Goal: Task Accomplishment & Management: Use online tool/utility

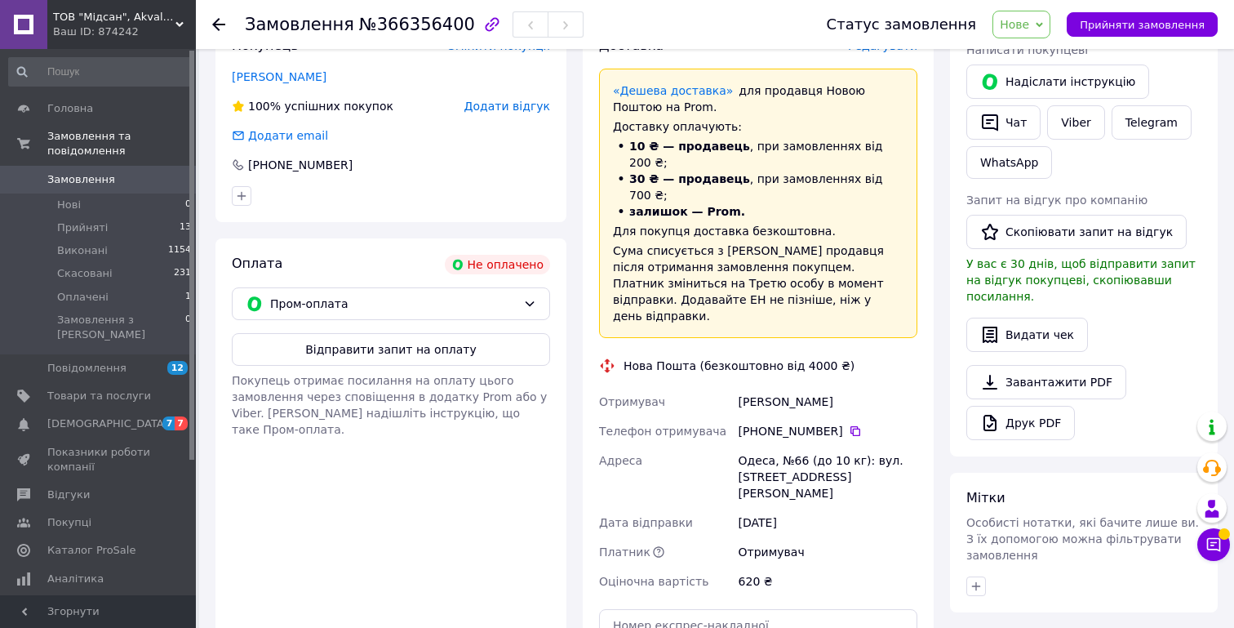
scroll to position [326, 0]
click at [850, 425] on icon at bounding box center [855, 431] width 13 height 13
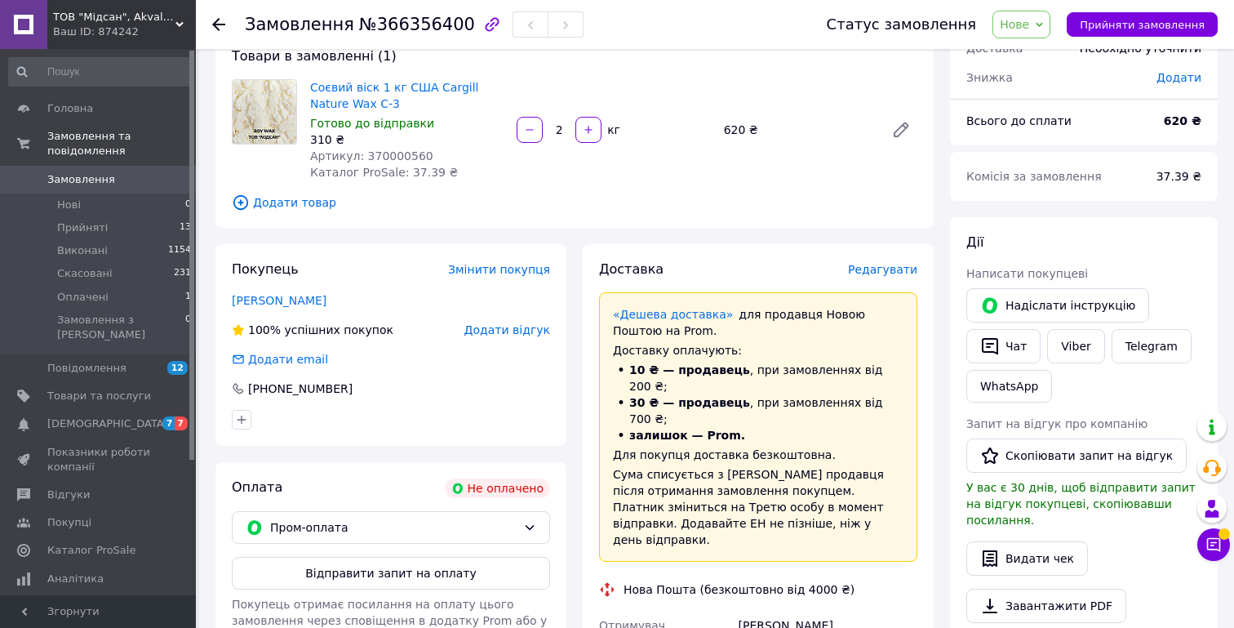
scroll to position [0, 0]
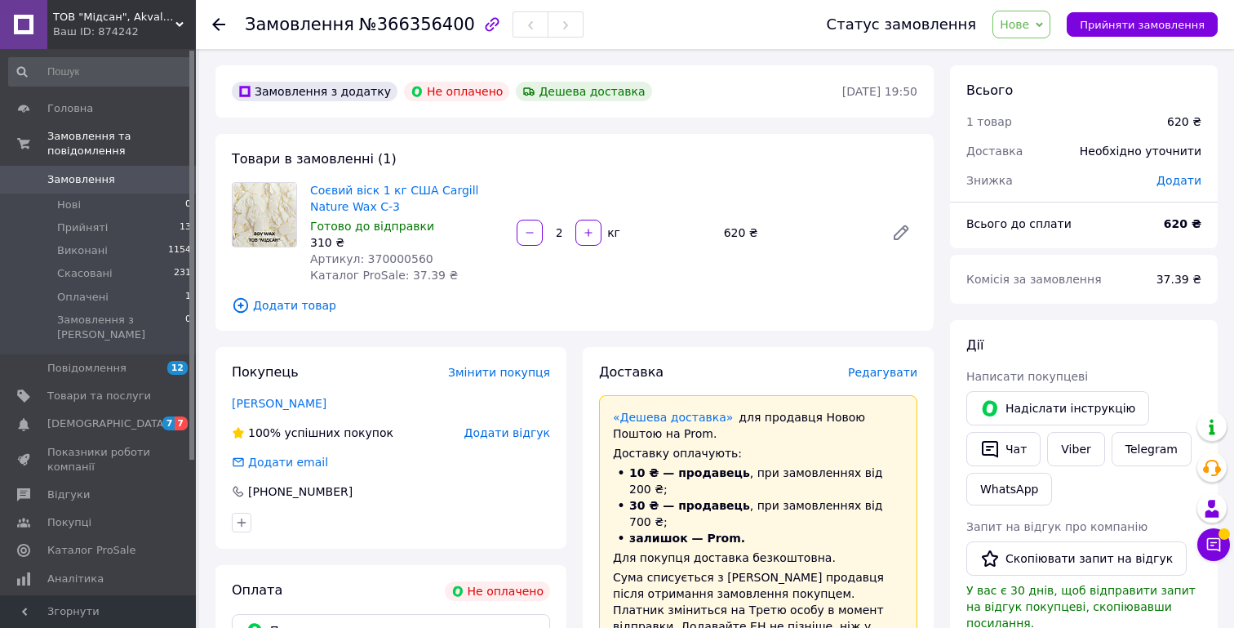
click at [1043, 24] on icon at bounding box center [1039, 24] width 7 height 5
click at [1038, 59] on li "Прийнято" at bounding box center [1030, 57] width 75 height 24
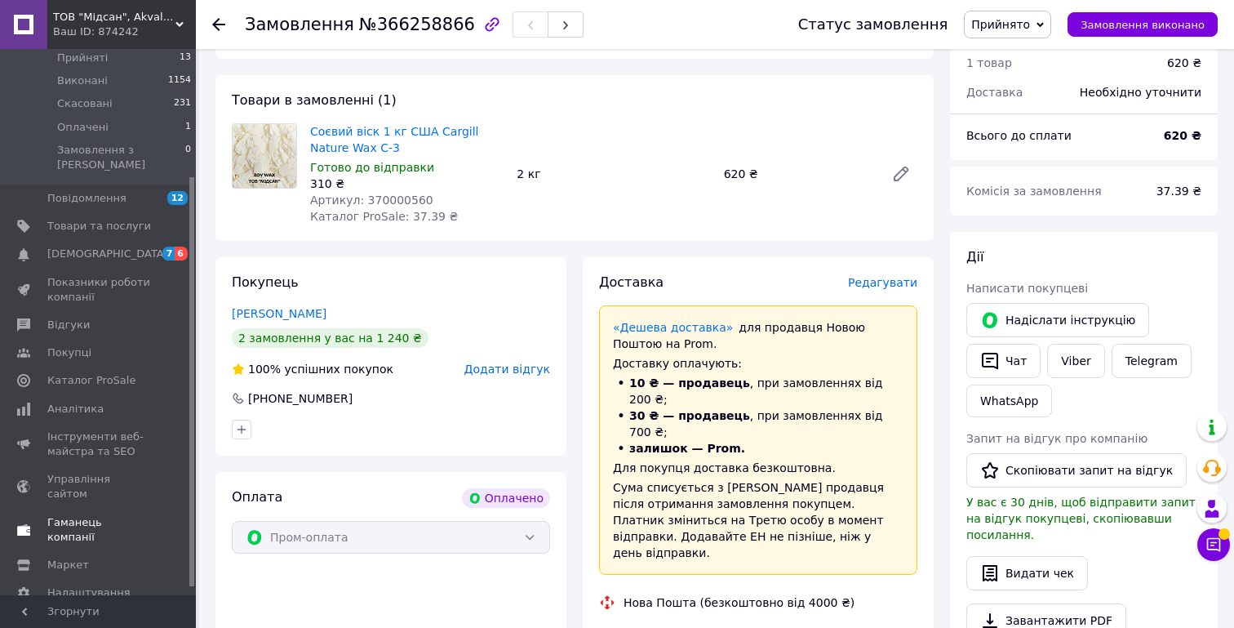
scroll to position [180, 0]
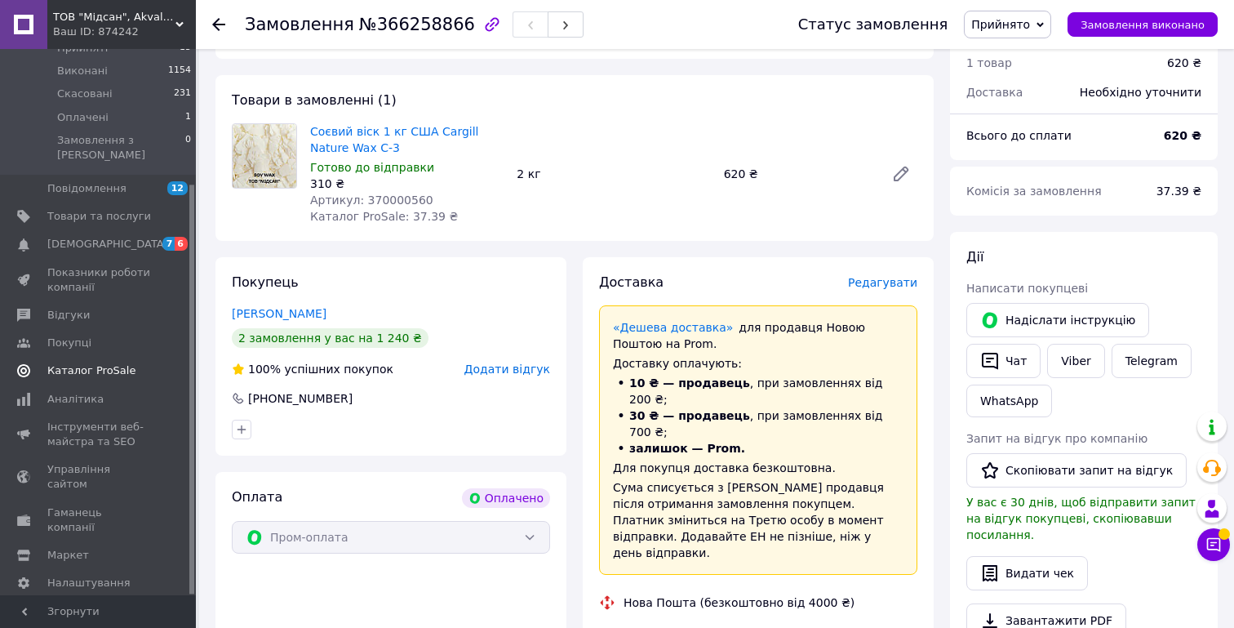
click at [81, 363] on span "Каталог ProSale" at bounding box center [91, 370] width 88 height 15
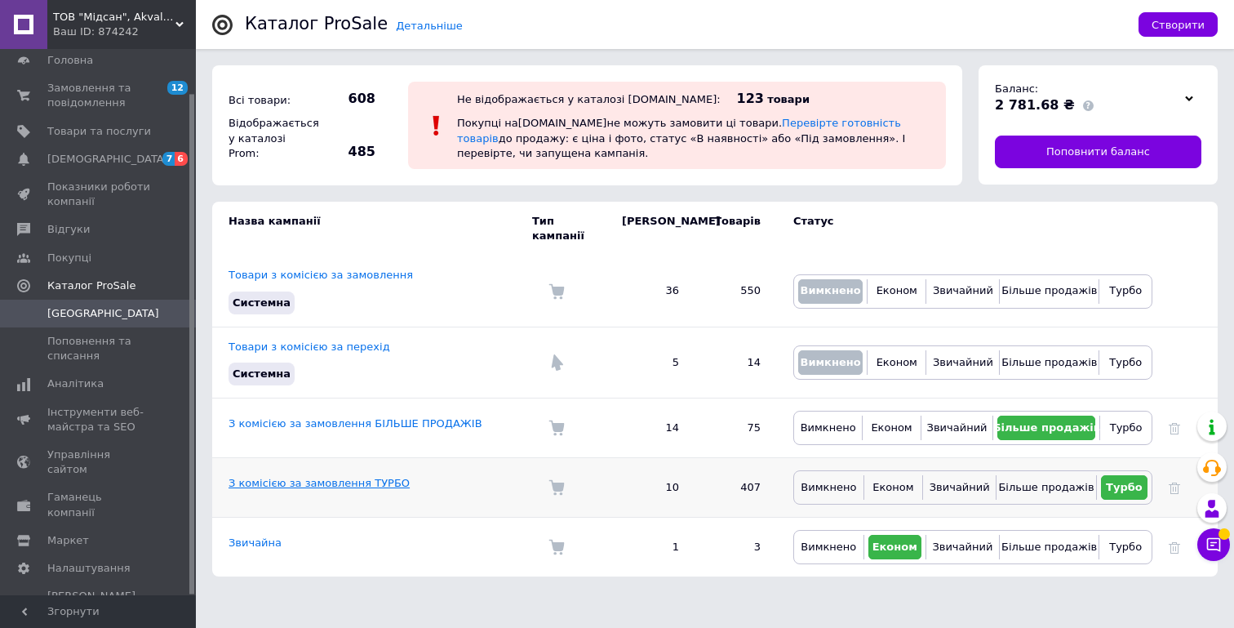
click at [338, 477] on link "З комісією за замовлення ТУРБО" at bounding box center [319, 483] width 181 height 12
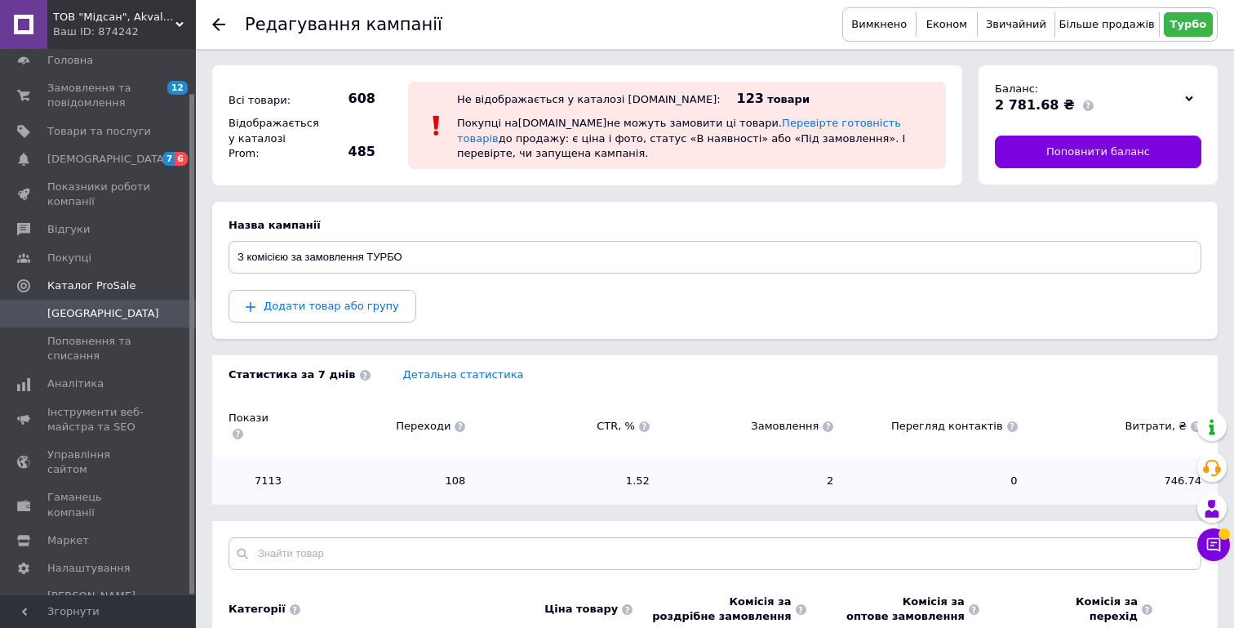
scroll to position [46, 0]
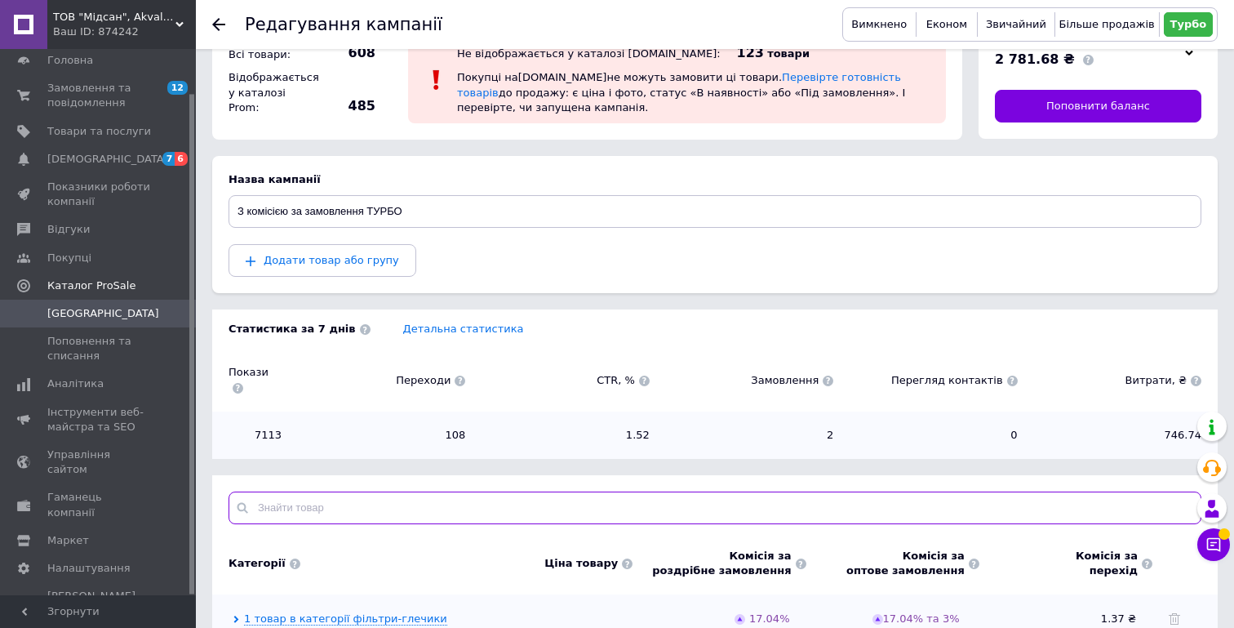
click at [478, 495] on input "text" at bounding box center [715, 507] width 973 height 33
type input "з"
type input "paany"
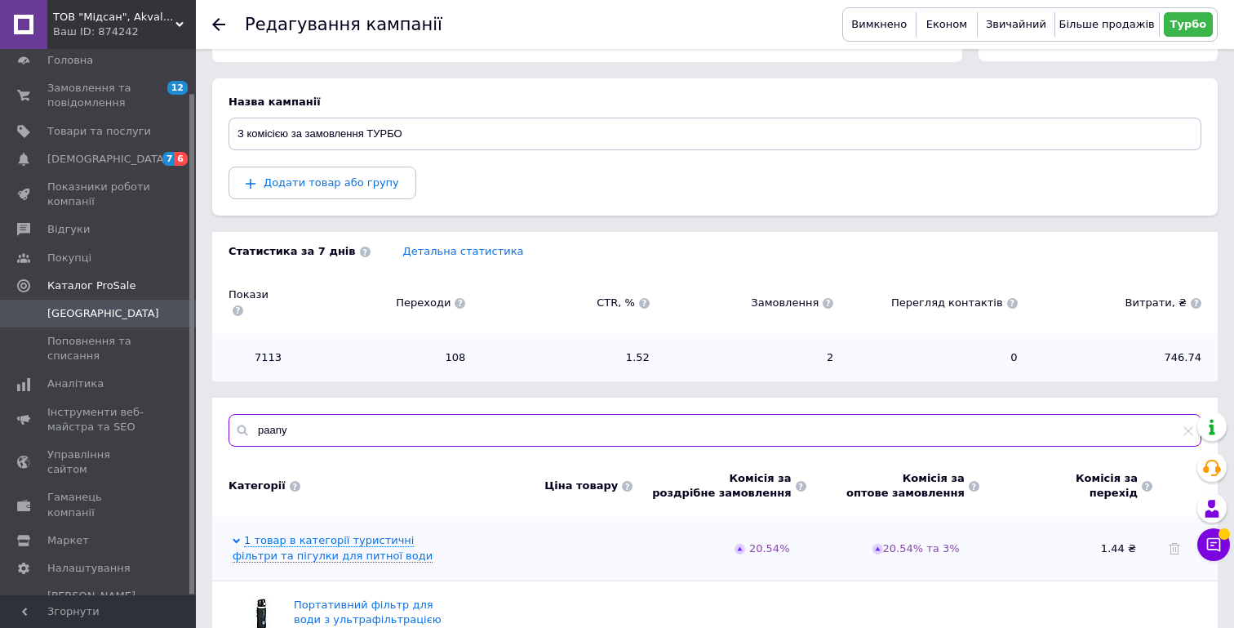
scroll to position [270, 0]
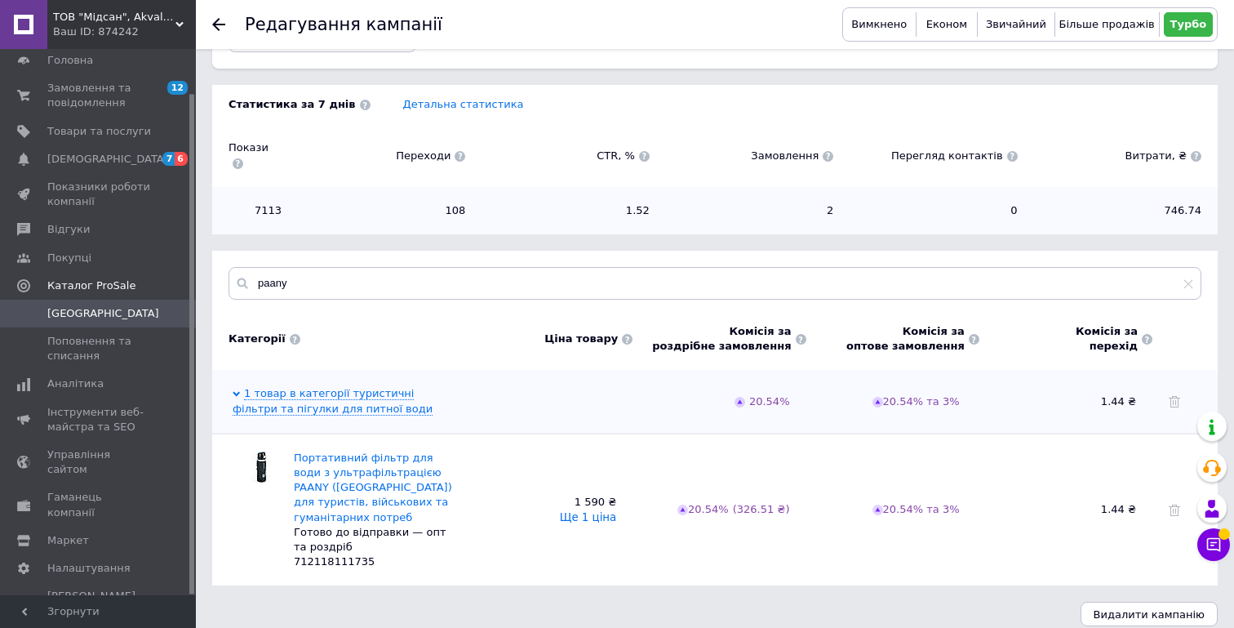
click at [596, 511] on button "Ще 1 ціна" at bounding box center [588, 517] width 56 height 13
click at [1178, 504] on use at bounding box center [1174, 509] width 11 height 11
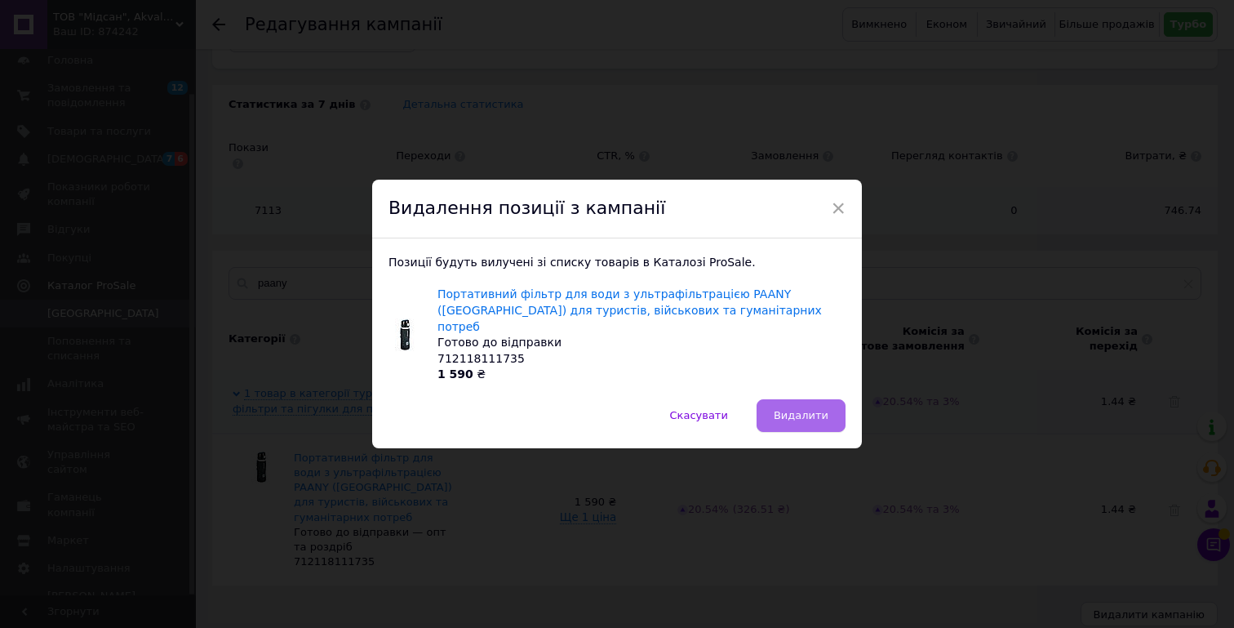
click at [821, 411] on span "Видалити" at bounding box center [801, 415] width 55 height 12
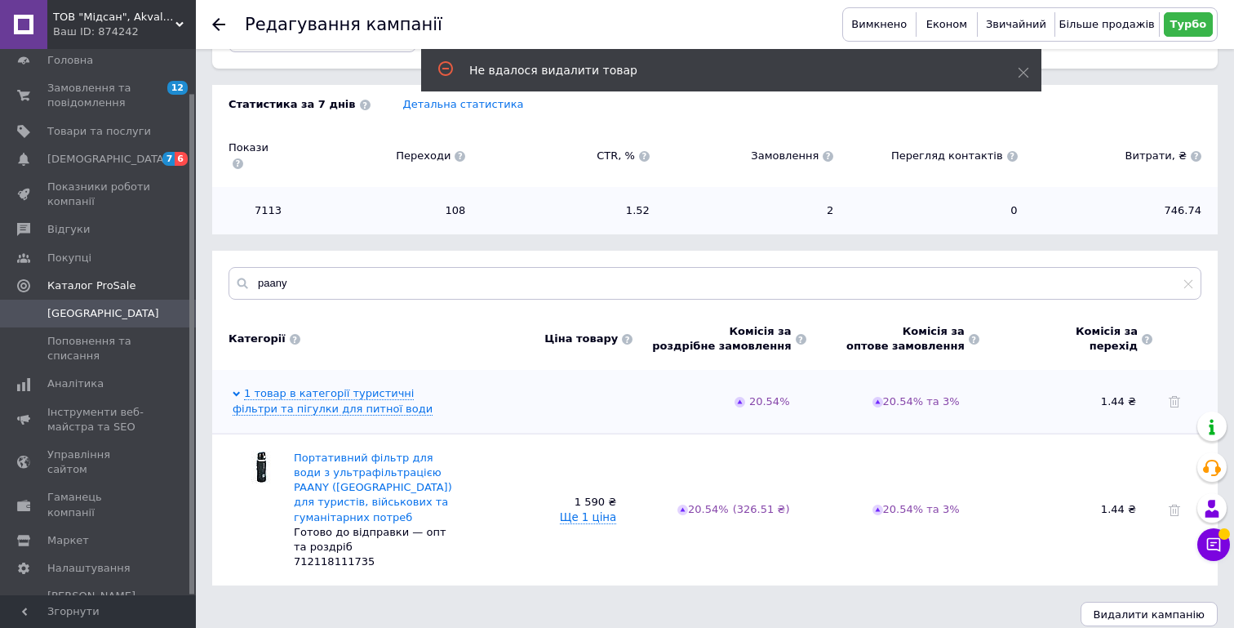
click at [219, 22] on icon at bounding box center [218, 24] width 13 height 13
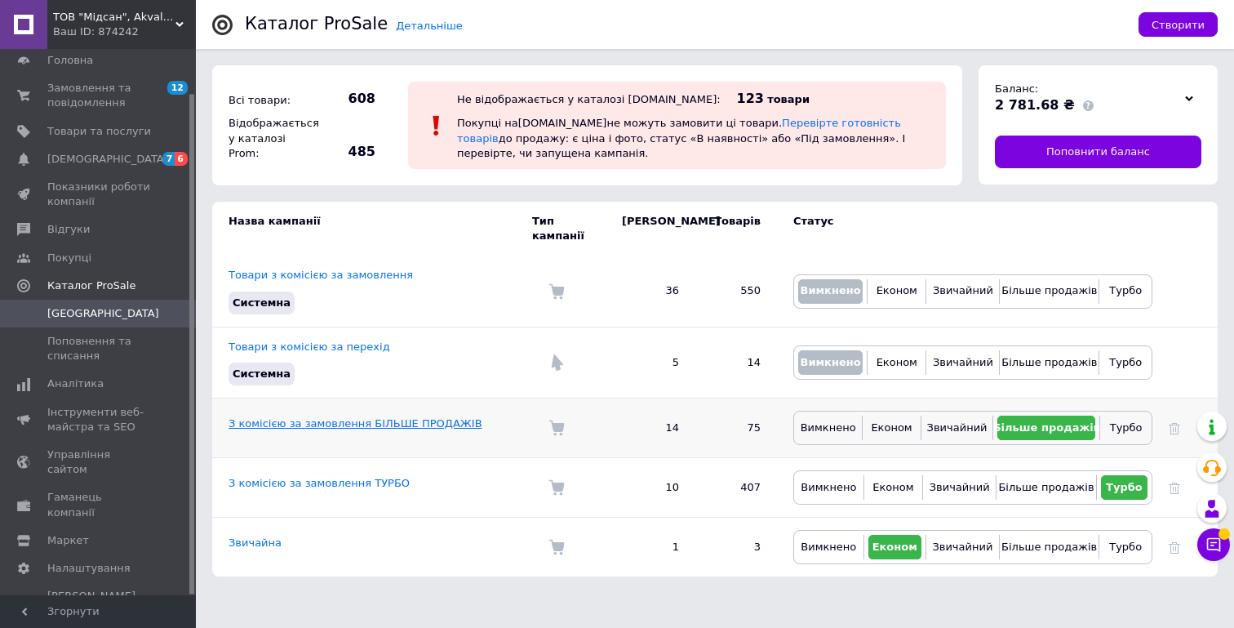
click at [367, 417] on link "З комісією за замовлення БІЛЬШЕ ПРОДАЖІВ" at bounding box center [356, 423] width 254 height 12
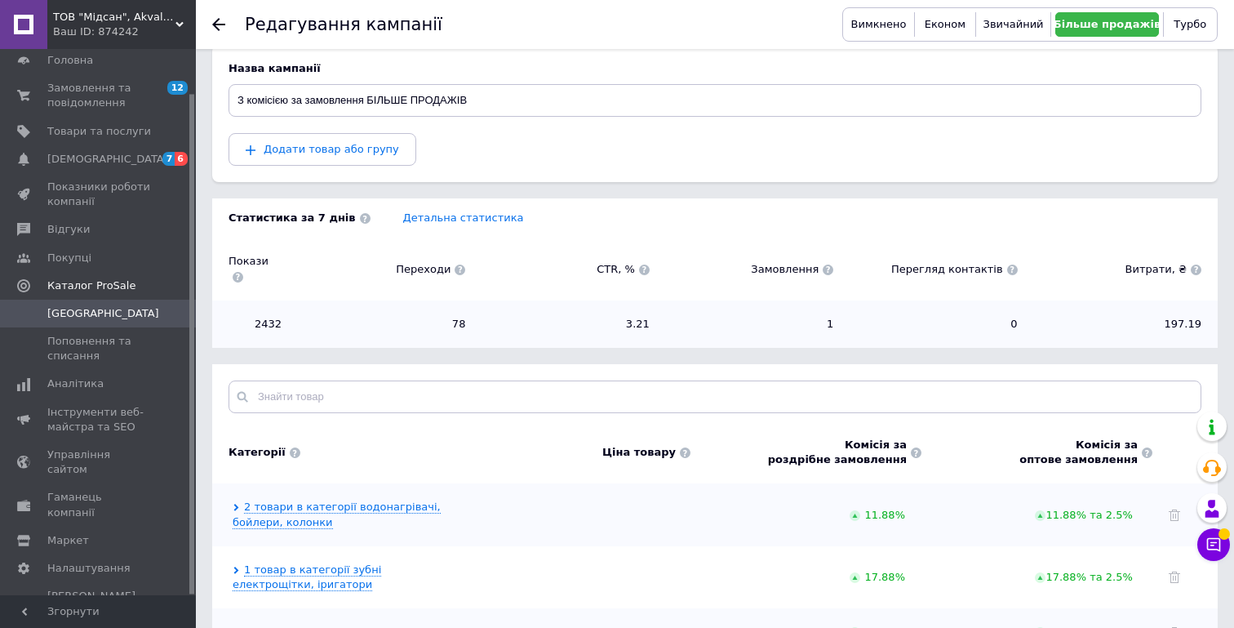
scroll to position [204, 0]
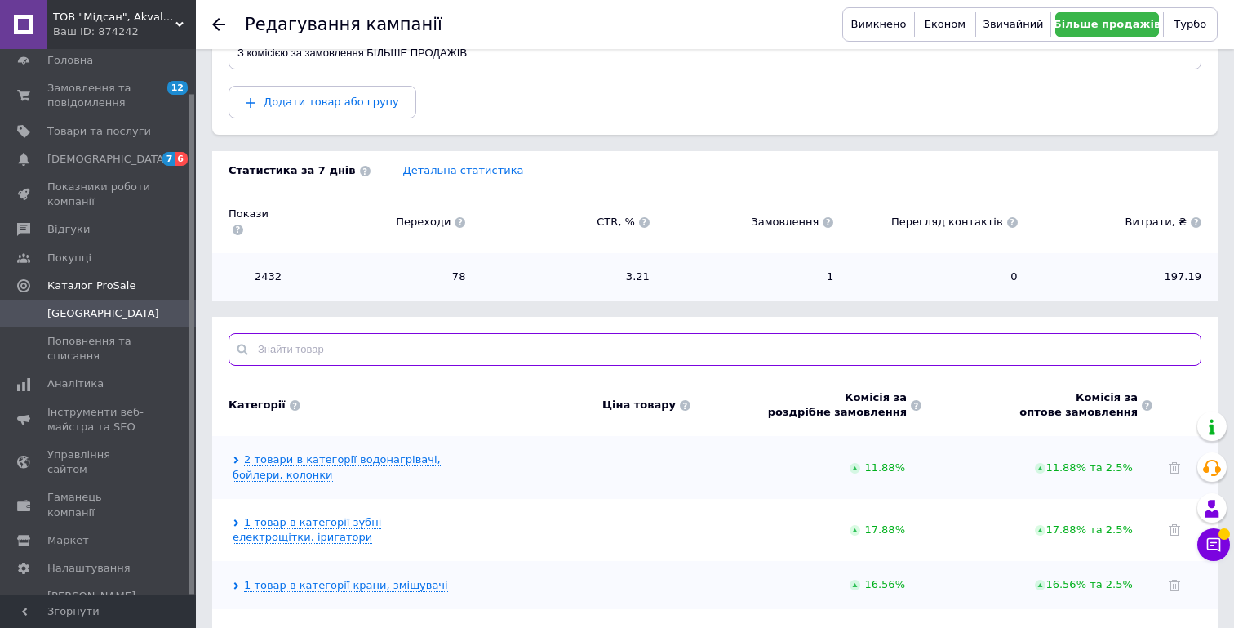
click at [330, 340] on input "text" at bounding box center [715, 349] width 973 height 33
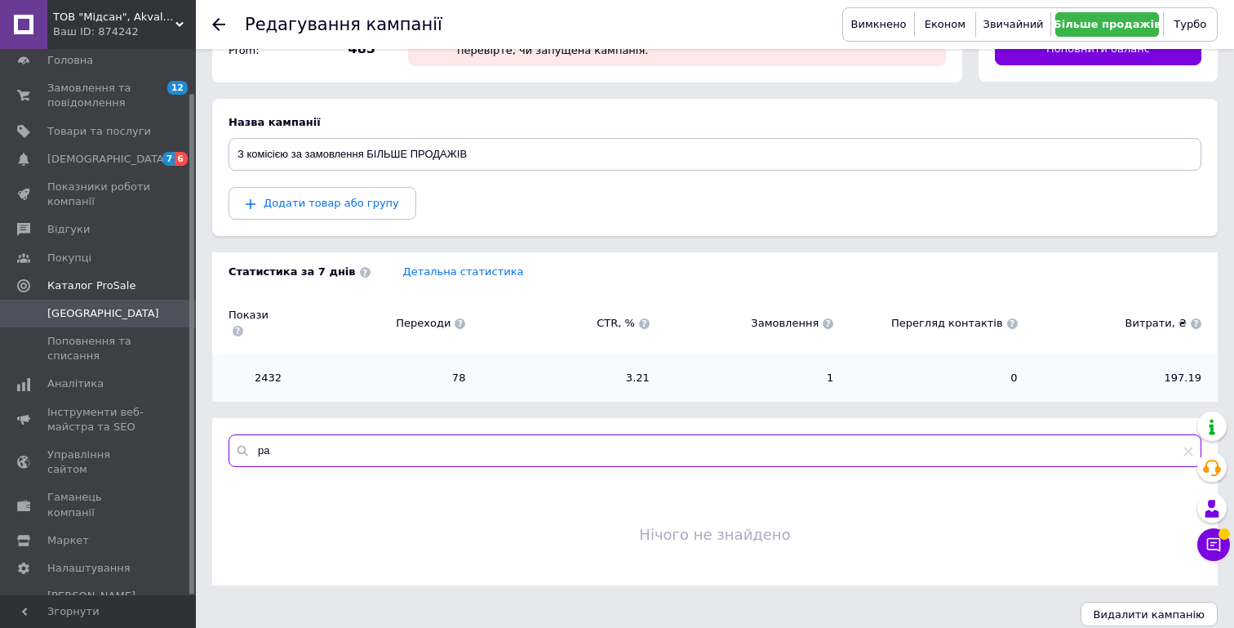
type input "p"
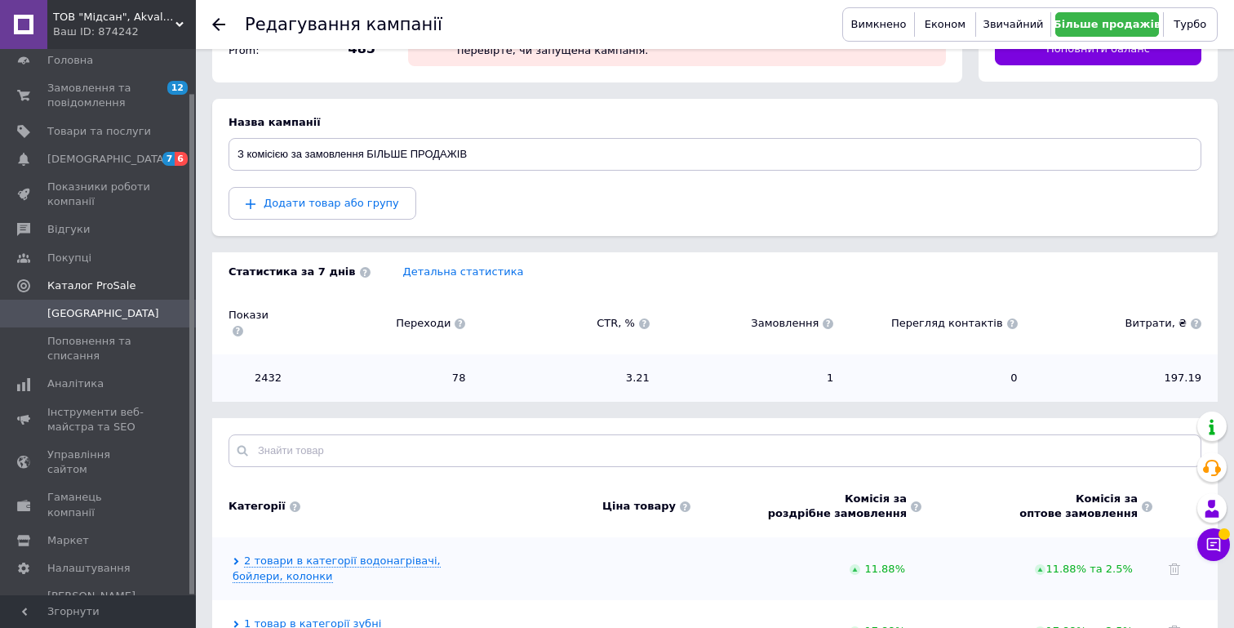
click at [220, 20] on icon at bounding box center [218, 24] width 13 height 13
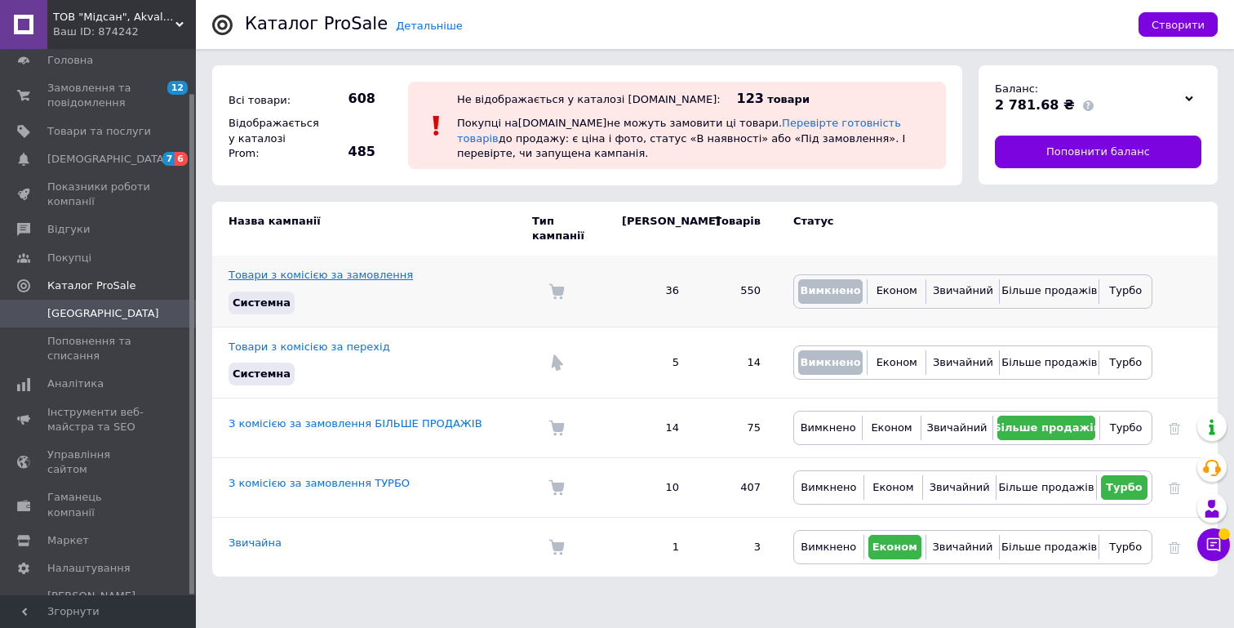
click at [316, 269] on link "Товари з комісією за замовлення" at bounding box center [321, 275] width 184 height 12
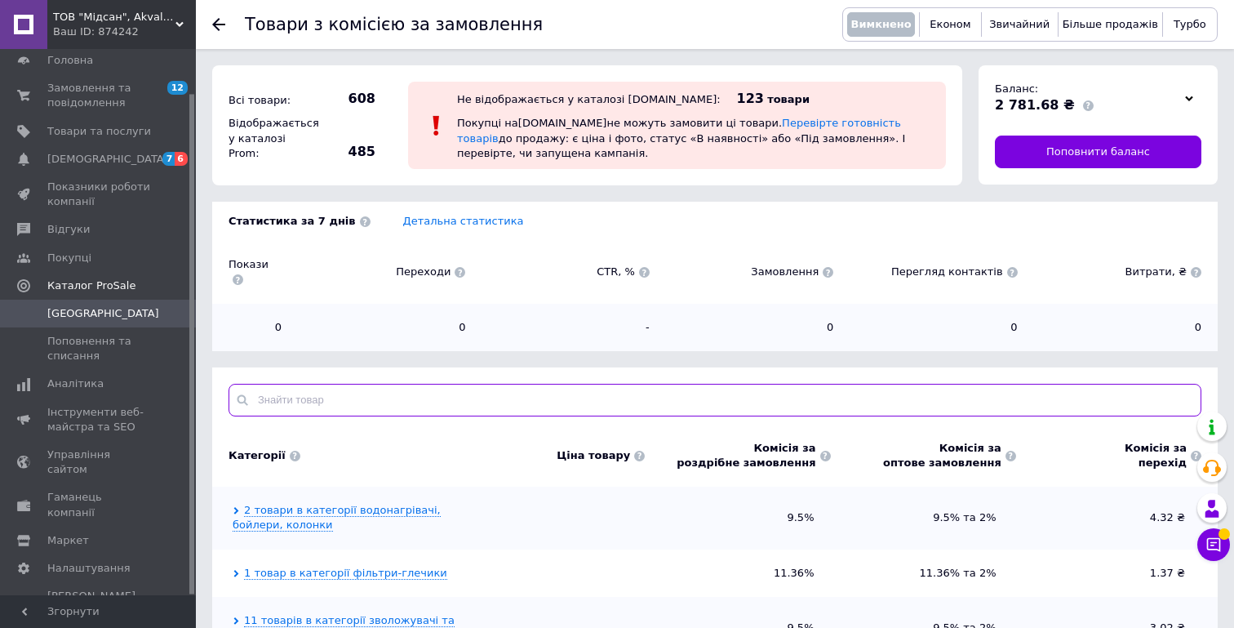
click at [566, 388] on input "text" at bounding box center [715, 400] width 973 height 33
type input "paany"
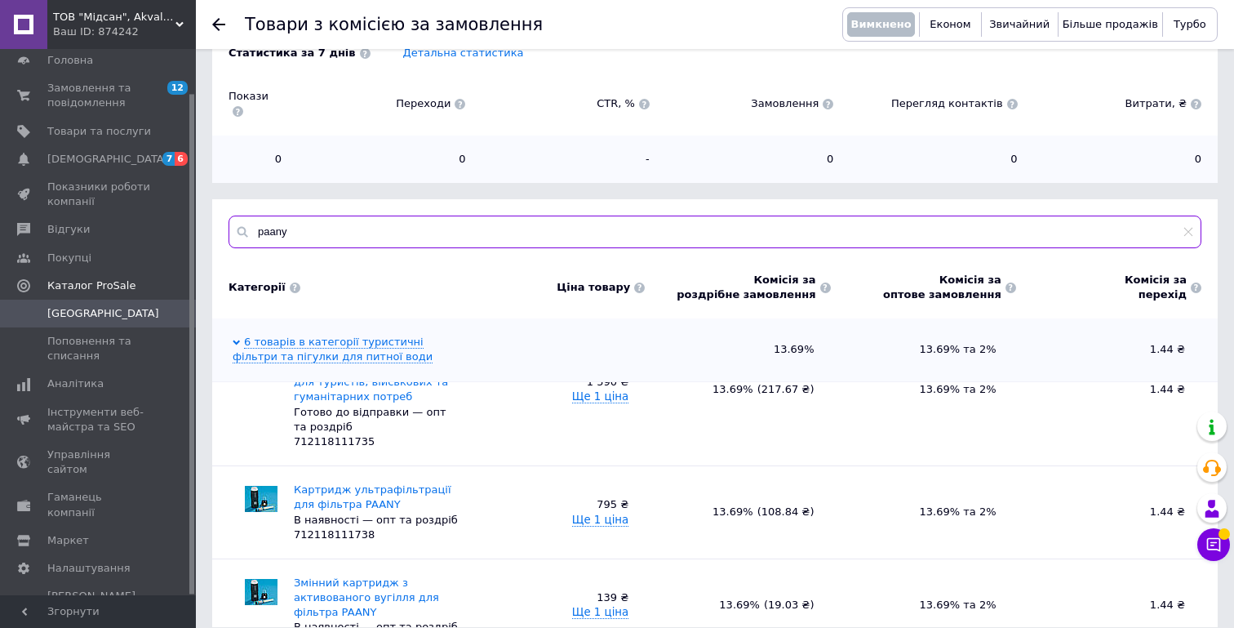
scroll to position [93, 0]
